Goal: Find specific page/section: Find specific page/section

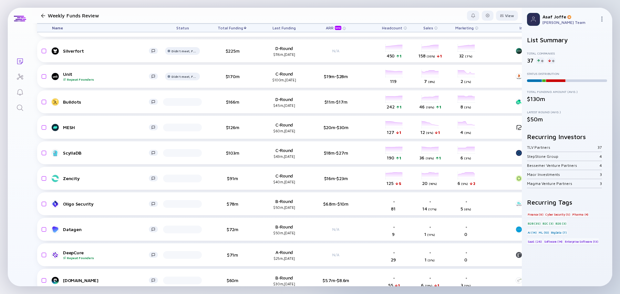
scroll to position [194, 0]
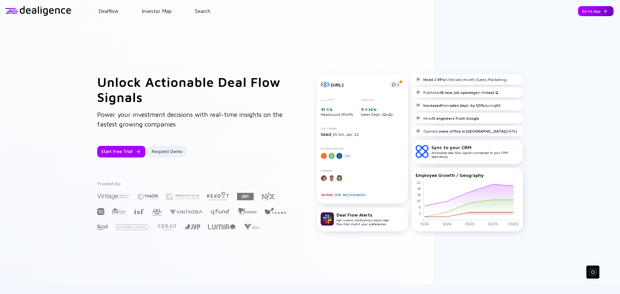
click at [585, 11] on div "Go to App" at bounding box center [596, 11] width 36 height 10
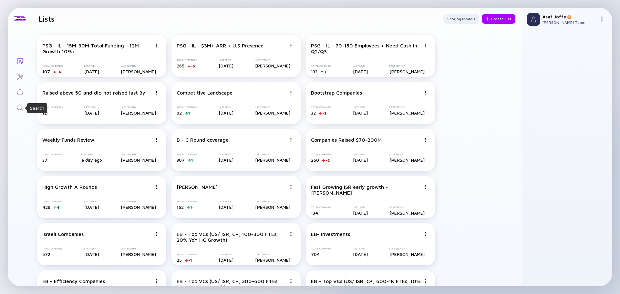
click at [22, 108] on icon "Search" at bounding box center [20, 108] width 6 height 6
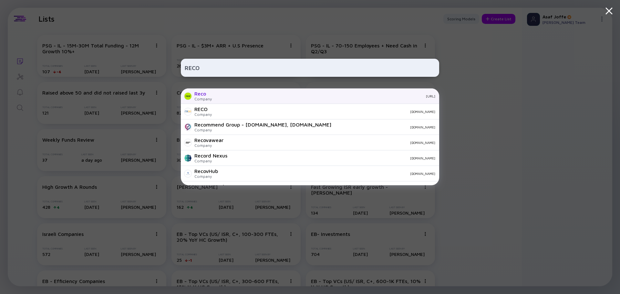
type input "RECO"
click at [233, 92] on div "Reco Company reco.ai" at bounding box center [310, 96] width 258 height 16
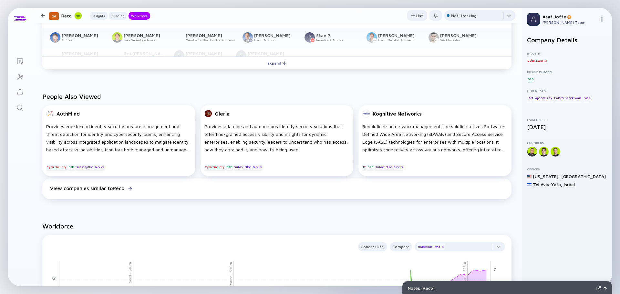
scroll to position [452, 0]
